Goal: Information Seeking & Learning: Learn about a topic

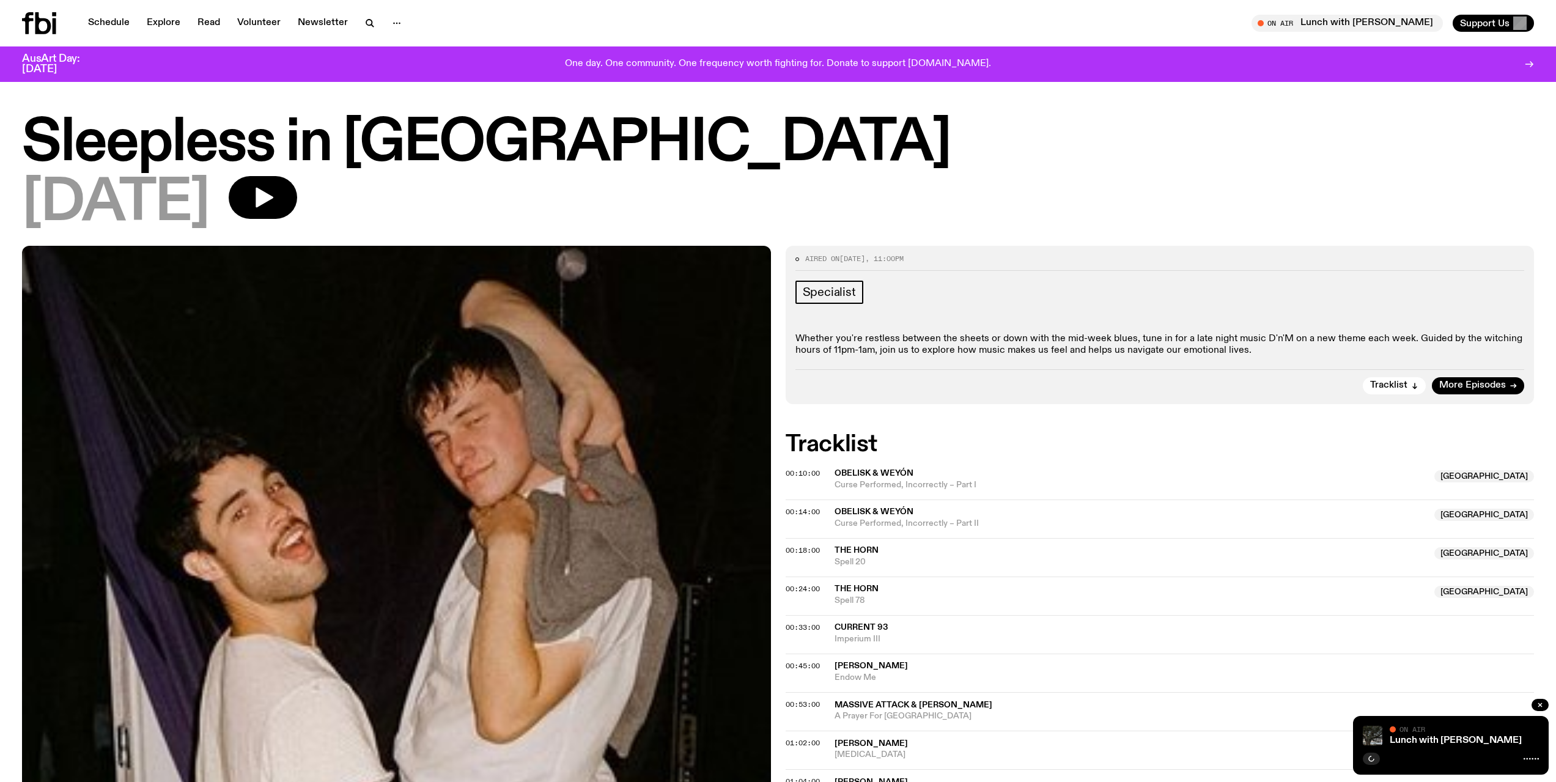
click at [894, 472] on span "Obelisk & Weyón" at bounding box center [874, 473] width 79 height 9
click at [255, 23] on link "Volunteer" at bounding box center [259, 23] width 58 height 17
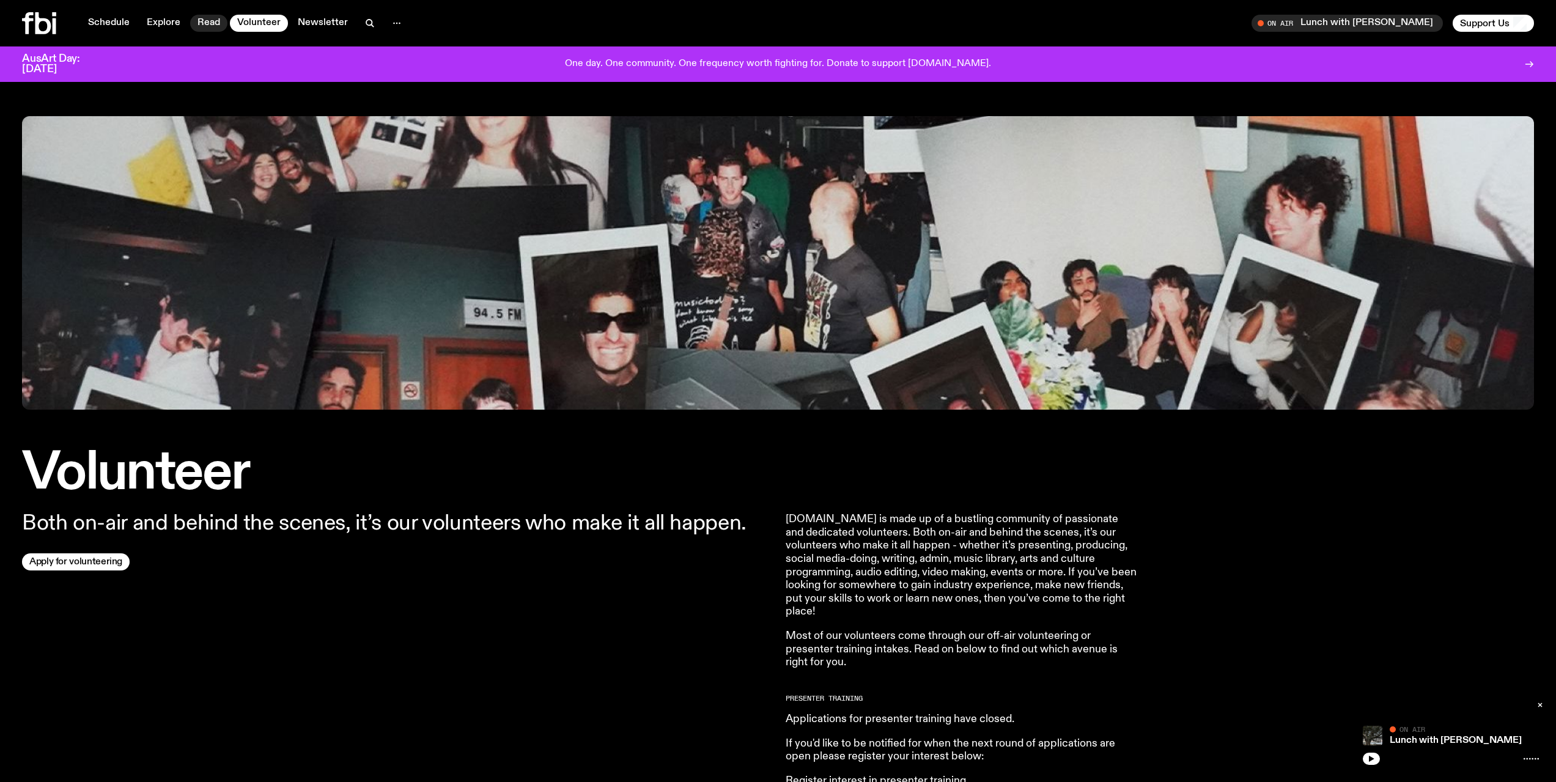
click at [196, 26] on link "Read" at bounding box center [208, 23] width 37 height 17
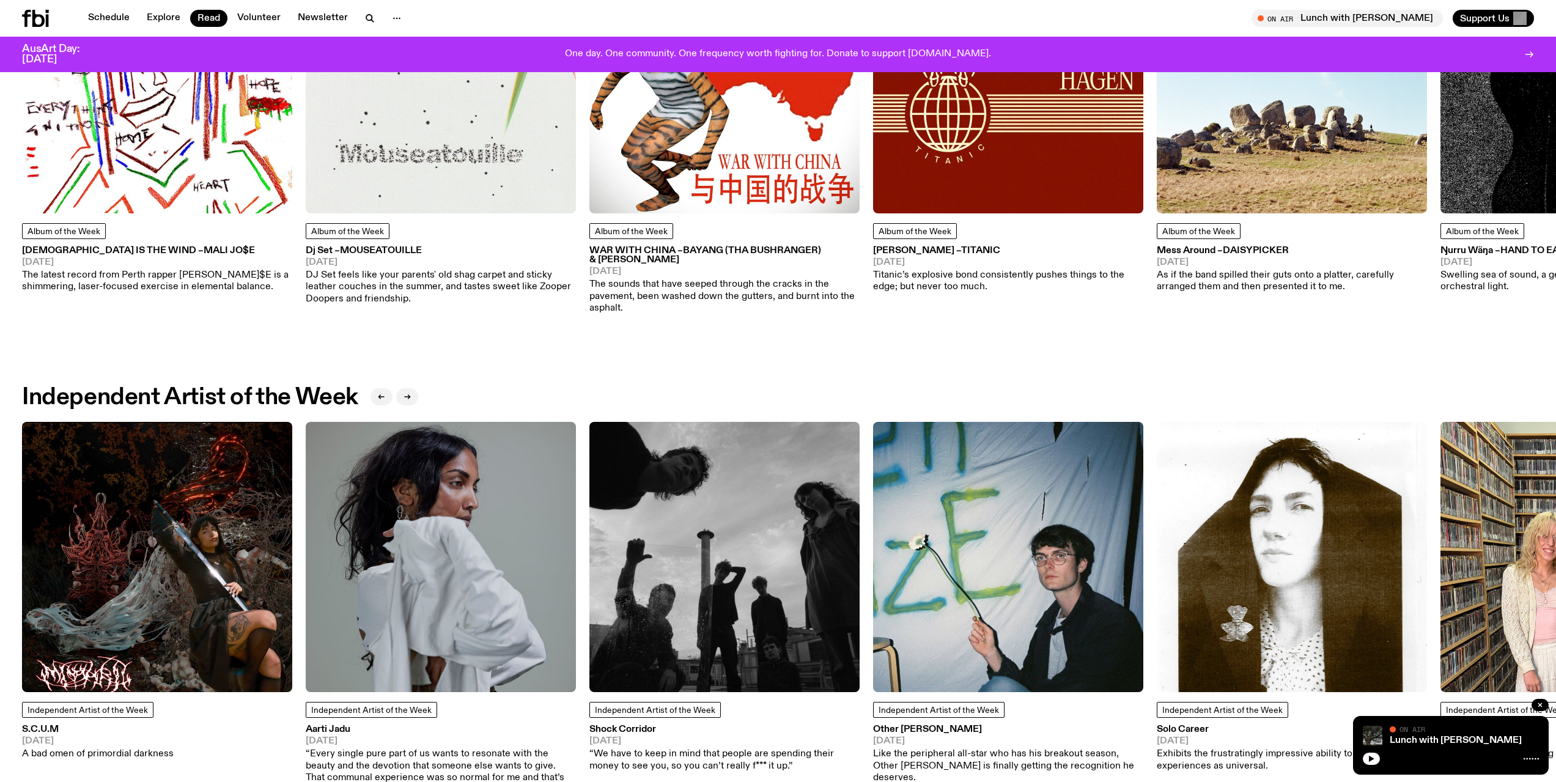
scroll to position [508, 0]
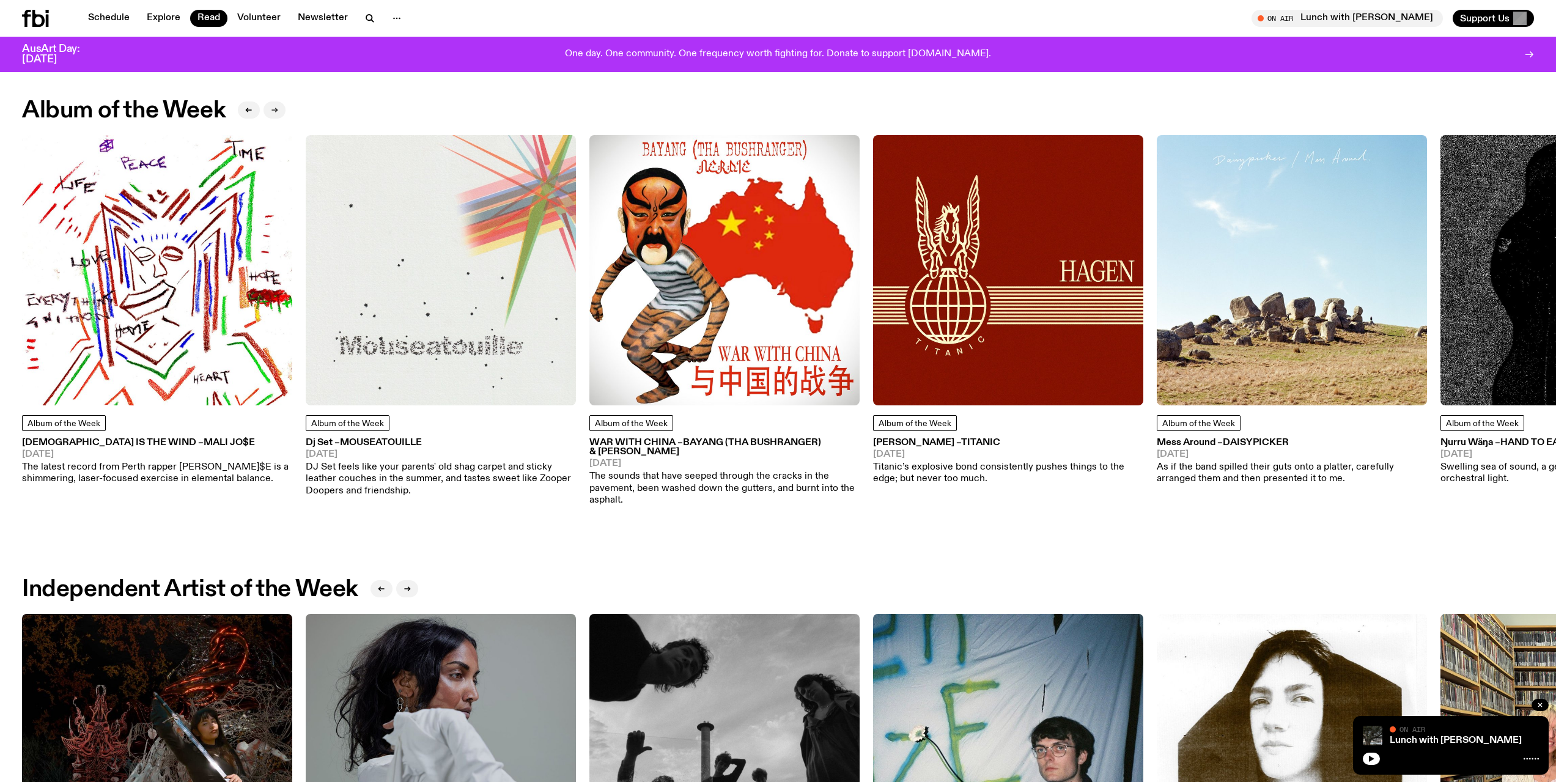
click at [275, 106] on icon "button" at bounding box center [274, 109] width 7 height 7
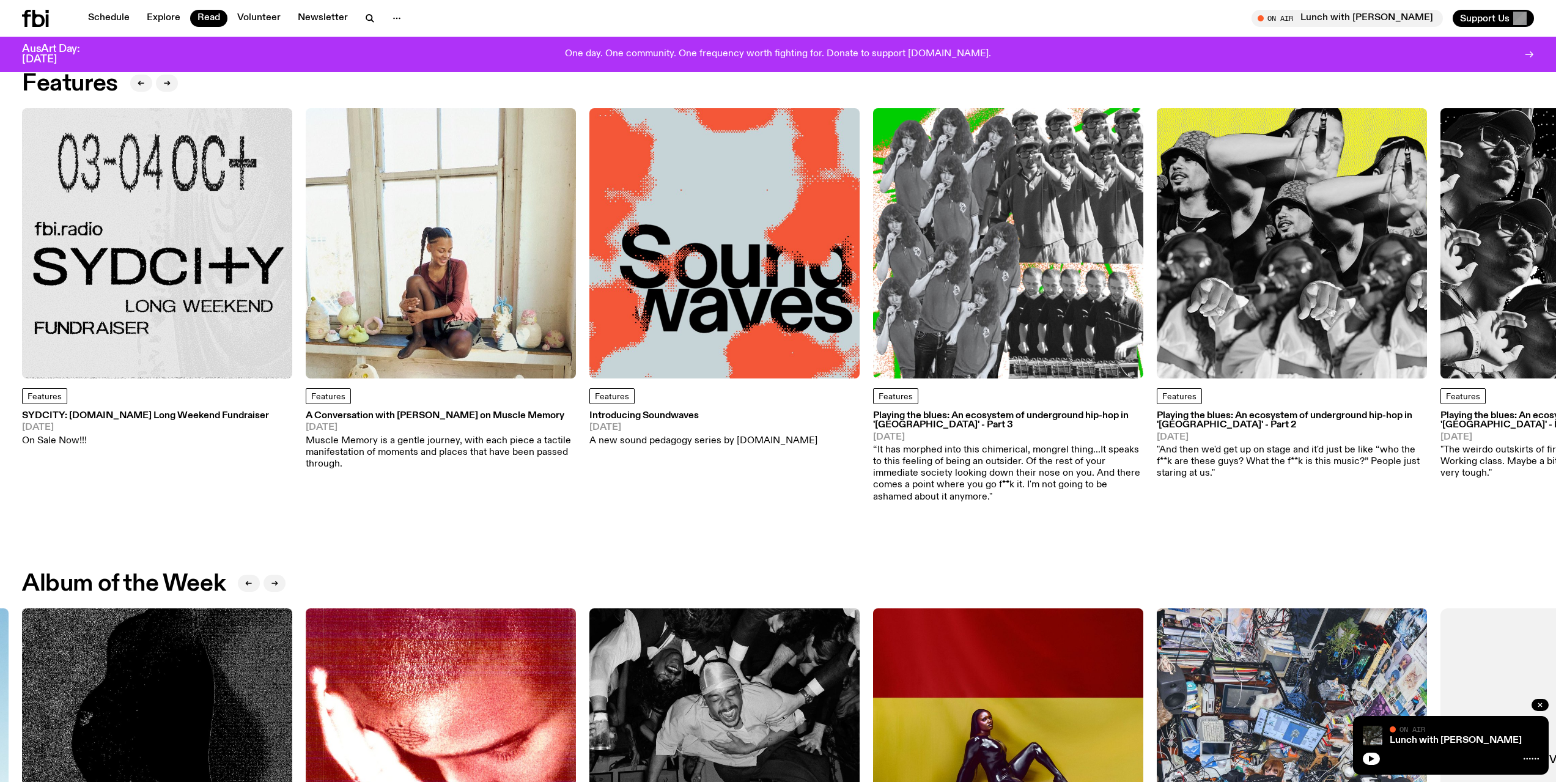
scroll to position [0, 0]
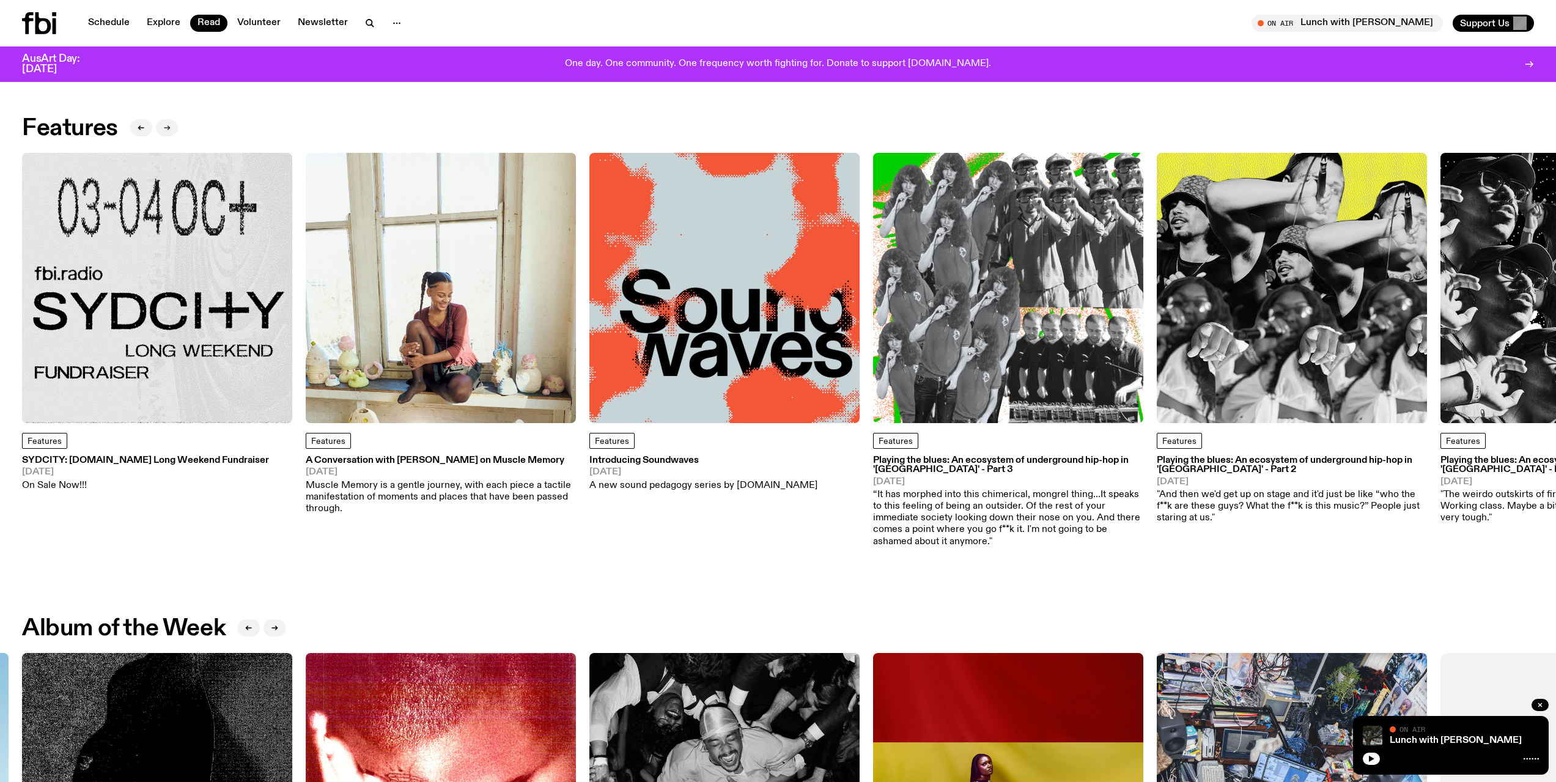
click at [174, 125] on button "button" at bounding box center [167, 127] width 22 height 17
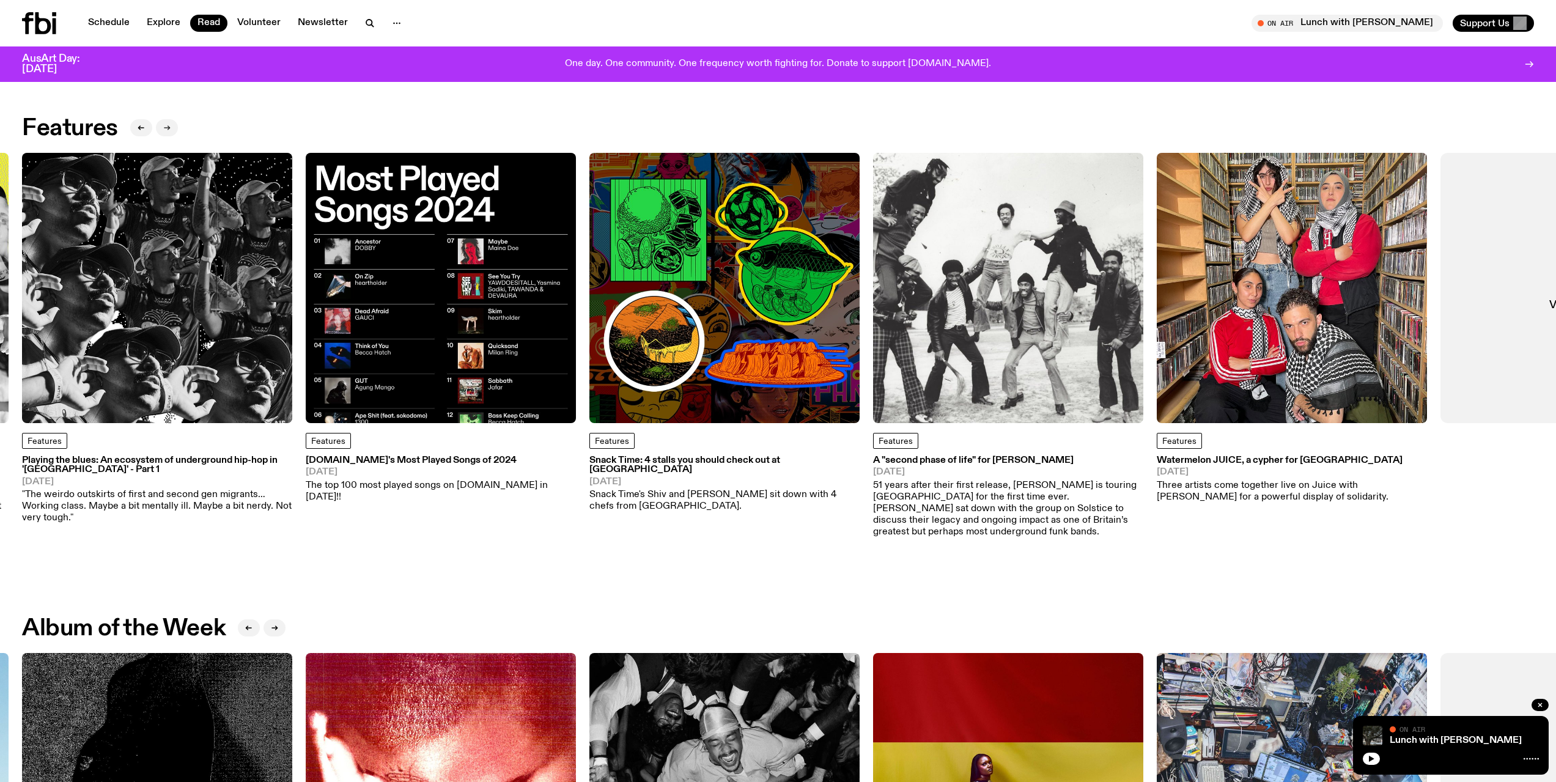
click at [174, 125] on button "button" at bounding box center [167, 127] width 22 height 17
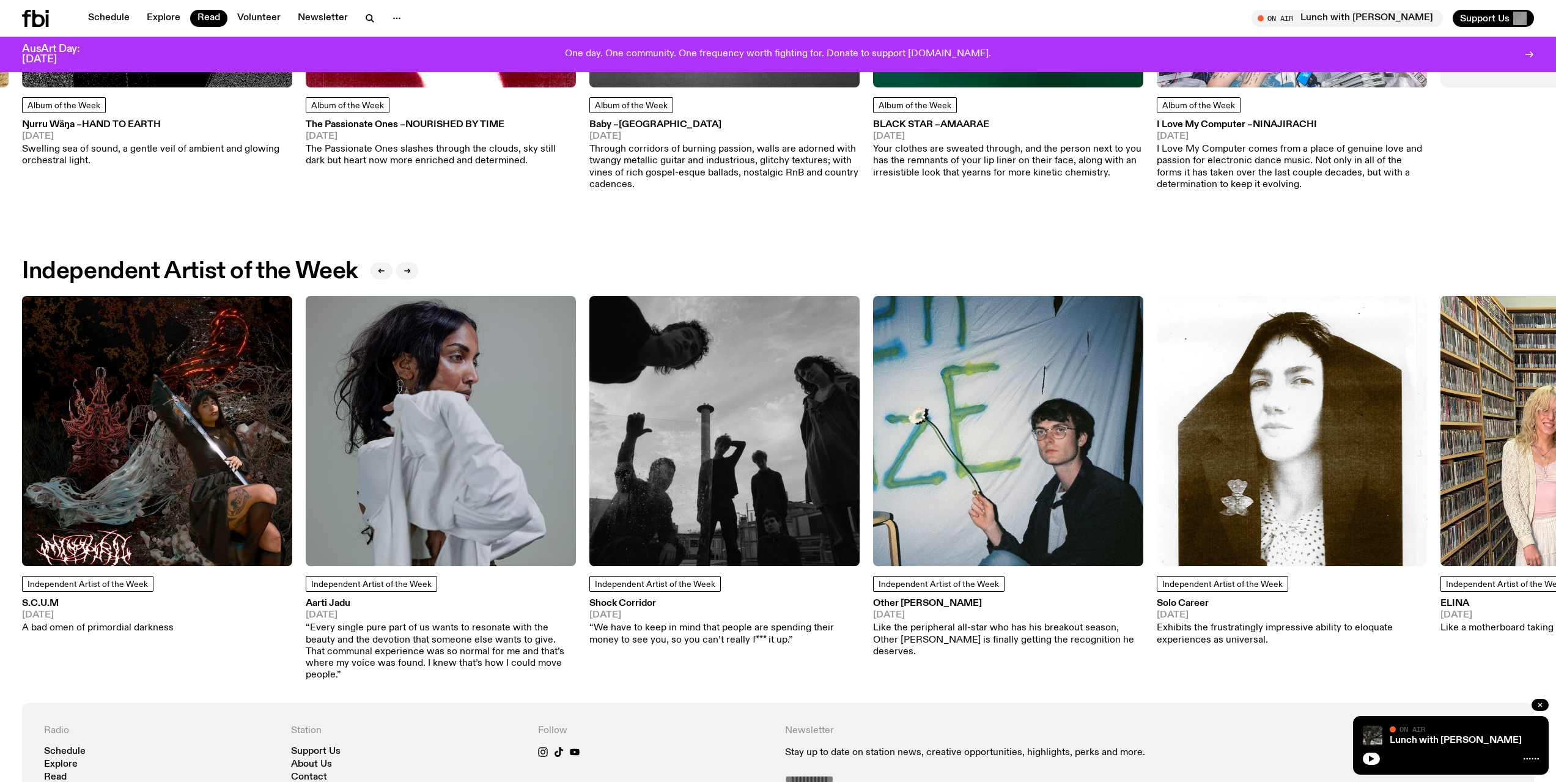
scroll to position [969, 0]
